Goal: Navigation & Orientation: Find specific page/section

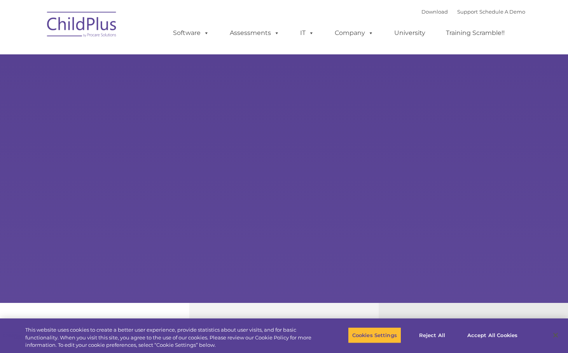
select select "MEDIUM"
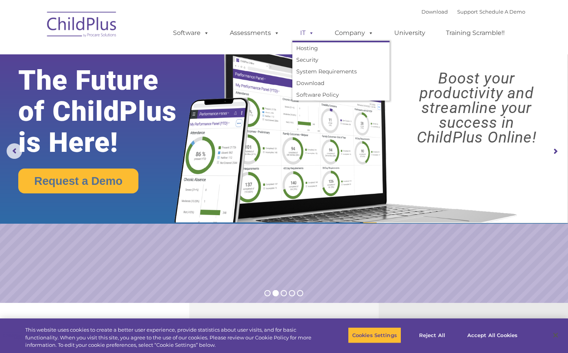
click at [313, 31] on span at bounding box center [310, 32] width 9 height 7
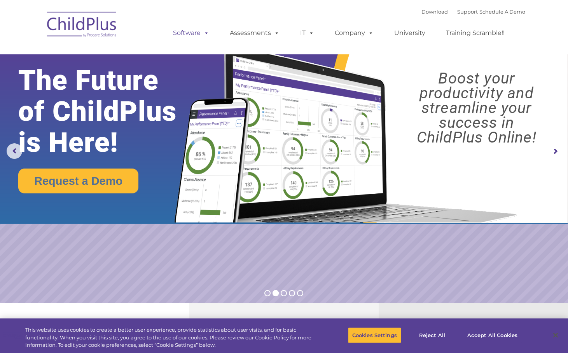
click at [202, 36] on span at bounding box center [205, 32] width 9 height 7
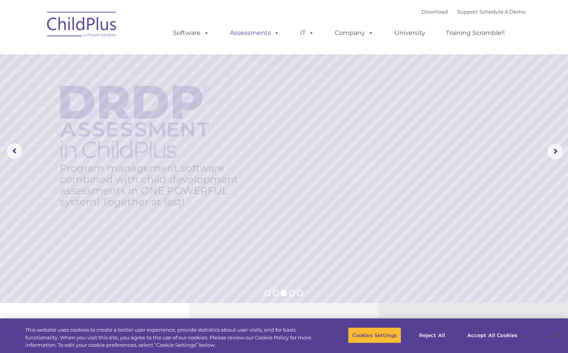
click at [250, 33] on link "Assessments" at bounding box center [254, 33] width 65 height 16
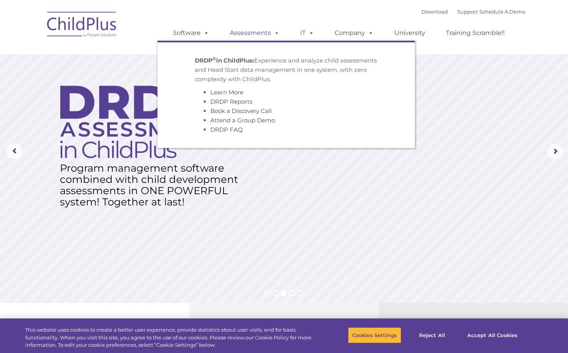
click at [275, 30] on span at bounding box center [275, 32] width 9 height 7
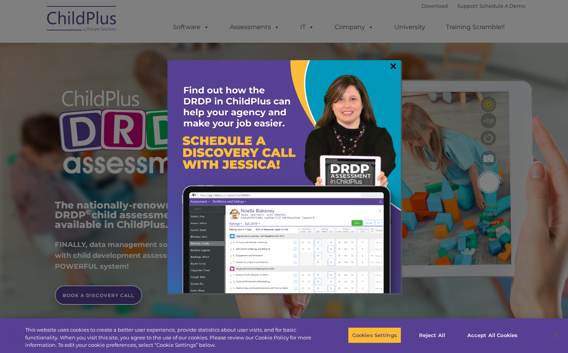
click at [396, 65] on link "×" at bounding box center [393, 66] width 9 height 8
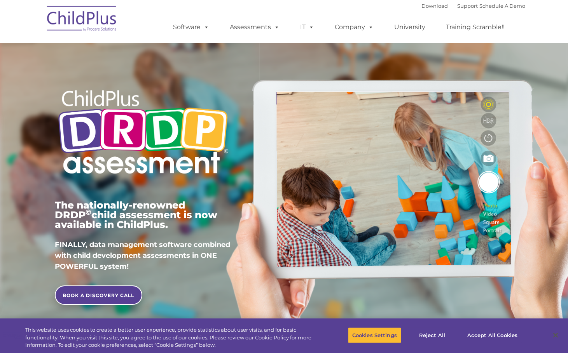
click at [95, 21] on img at bounding box center [82, 19] width 78 height 39
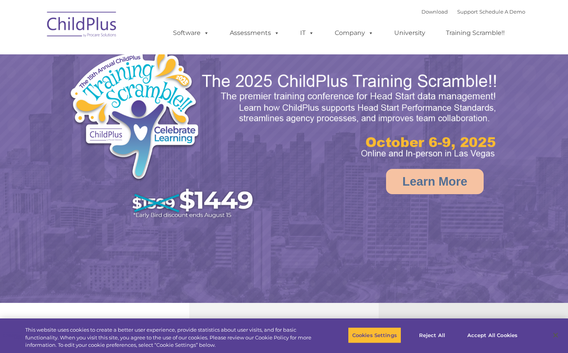
select select "MEDIUM"
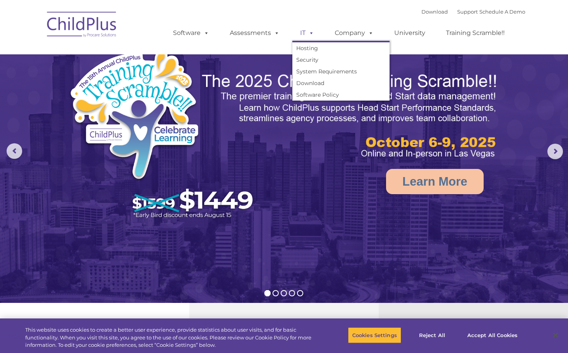
click at [313, 35] on span at bounding box center [310, 32] width 9 height 7
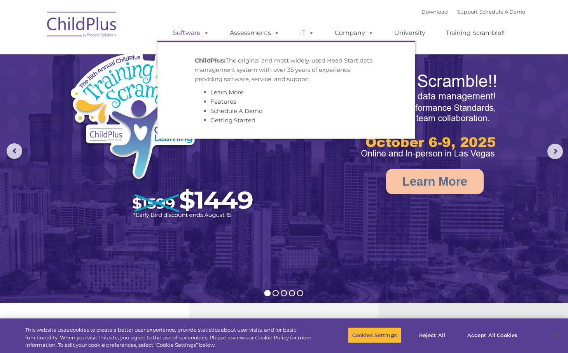
click at [193, 33] on link "Software" at bounding box center [191, 33] width 52 height 16
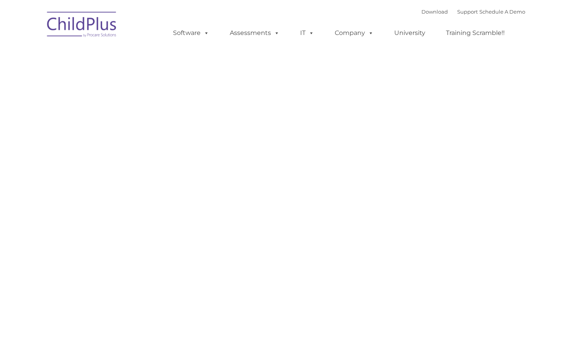
type input ""
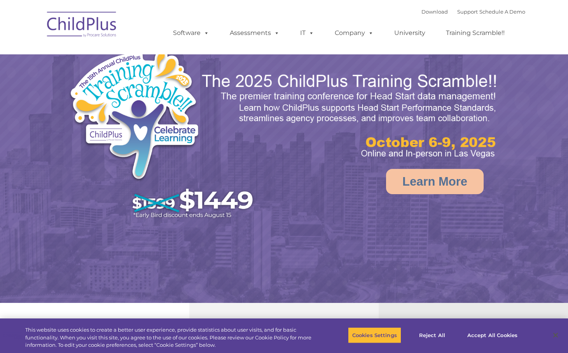
select select "MEDIUM"
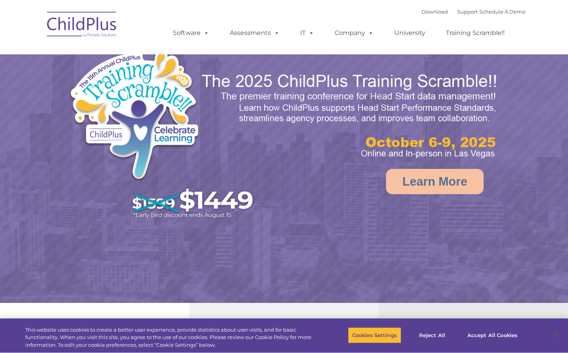
select select "MEDIUM"
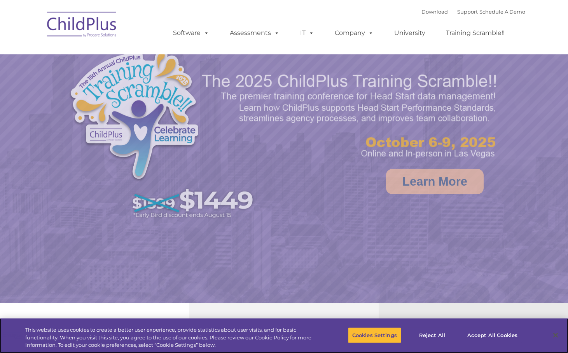
select select "MEDIUM"
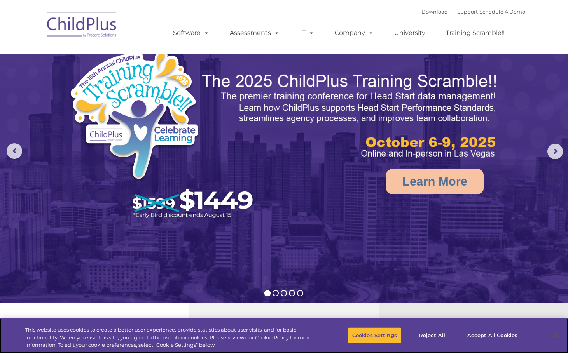
scroll to position [5, 0]
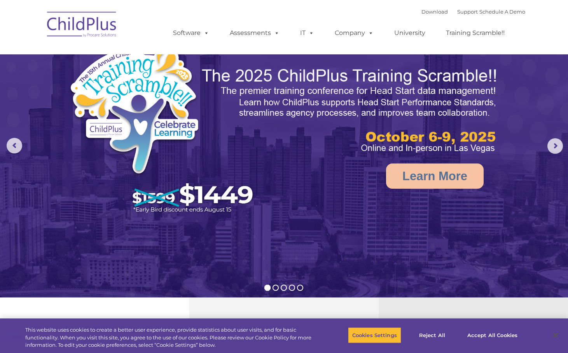
click at [80, 31] on img at bounding box center [82, 25] width 78 height 39
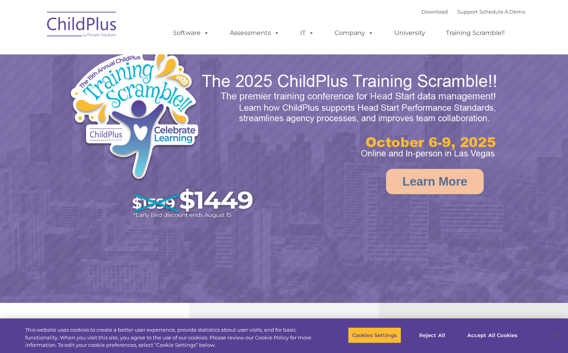
select select "MEDIUM"
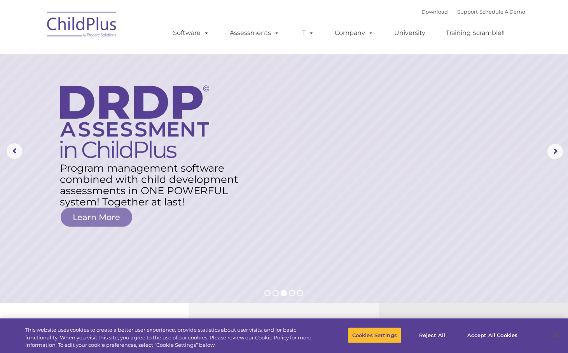
click at [54, 25] on img at bounding box center [82, 25] width 78 height 39
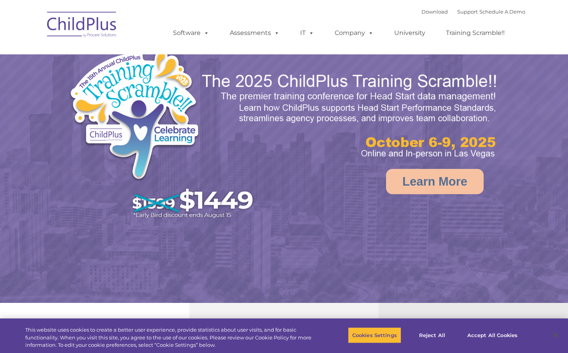
select select "MEDIUM"
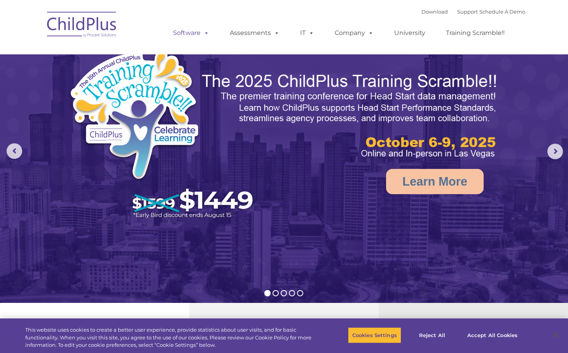
click at [201, 28] on link "Software" at bounding box center [191, 33] width 52 height 16
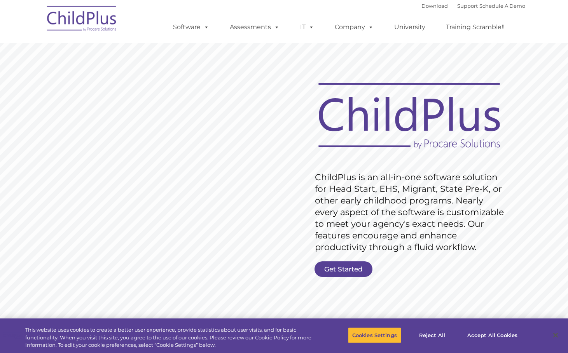
click at [89, 22] on img at bounding box center [82, 19] width 78 height 39
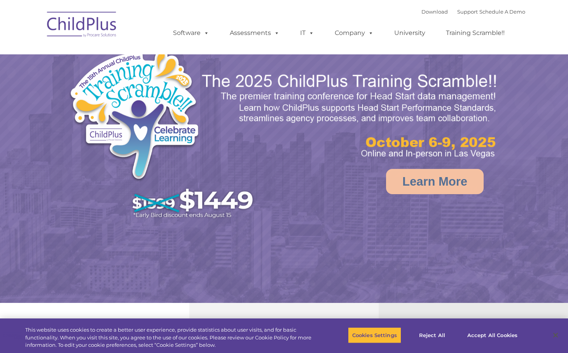
select select "MEDIUM"
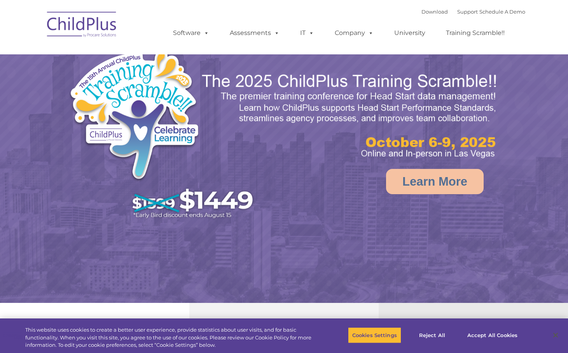
select select "MEDIUM"
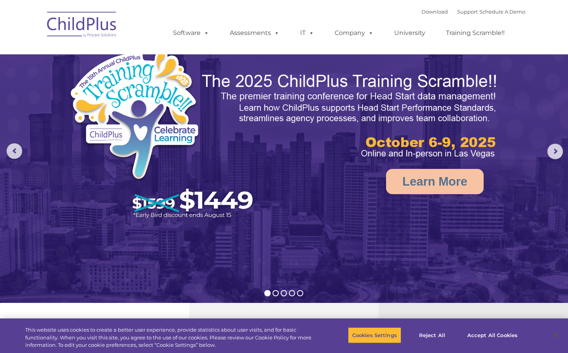
click at [107, 31] on img at bounding box center [82, 25] width 78 height 39
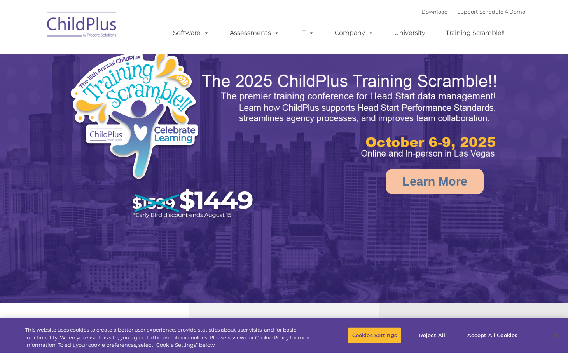
select select "MEDIUM"
